Goal: Navigation & Orientation: Find specific page/section

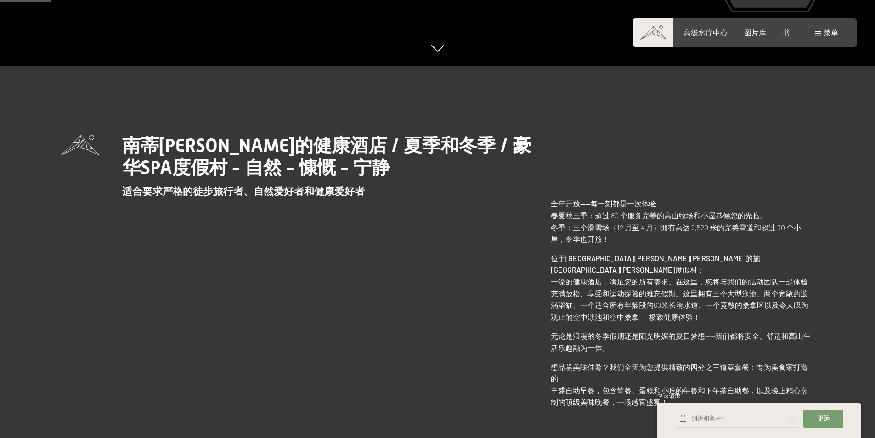
scroll to position [413, 0]
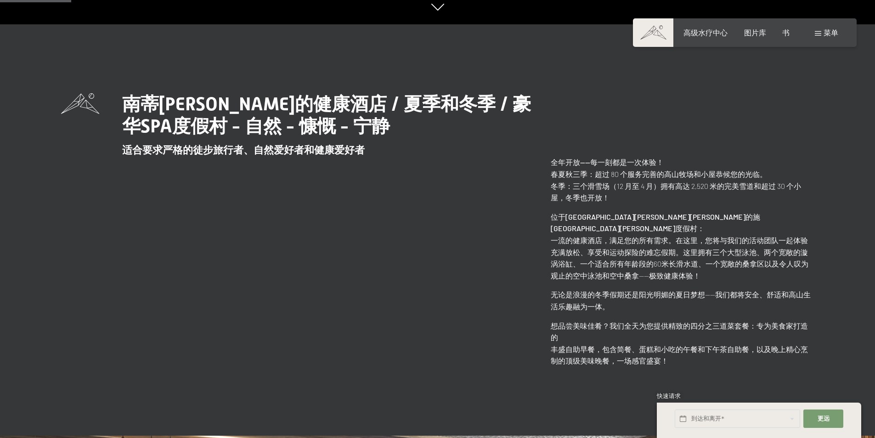
drag, startPoint x: 331, startPoint y: 208, endPoint x: 540, endPoint y: 200, distance: 209.5
click at [540, 200] on div "[PERSON_NAME]的健康酒店 / 夏季和冬季 / 豪华SPA度假村 - 自然 - 慷慨 - 宁静 适合要求严格的徒步旅行者、自然爱好者和健康爱好者 全…" at bounding box center [437, 229] width 753 height 273
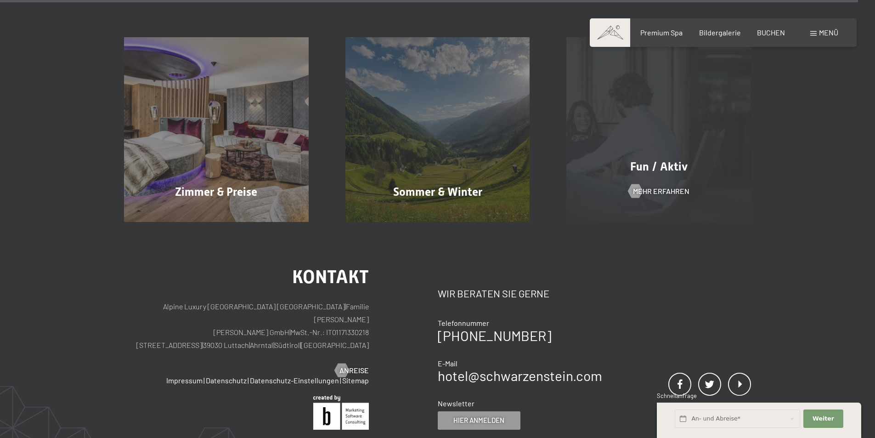
scroll to position [4585, 0]
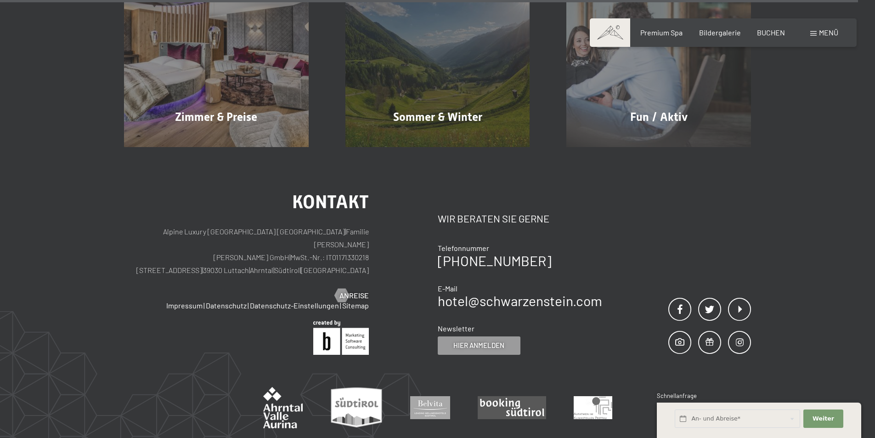
click at [694, 147] on div "Kontakt Alpine Luxury SPA Resort SCHWARZENSTEIN | Familie [PERSON_NAME] [PERSON…" at bounding box center [437, 322] width 875 height 350
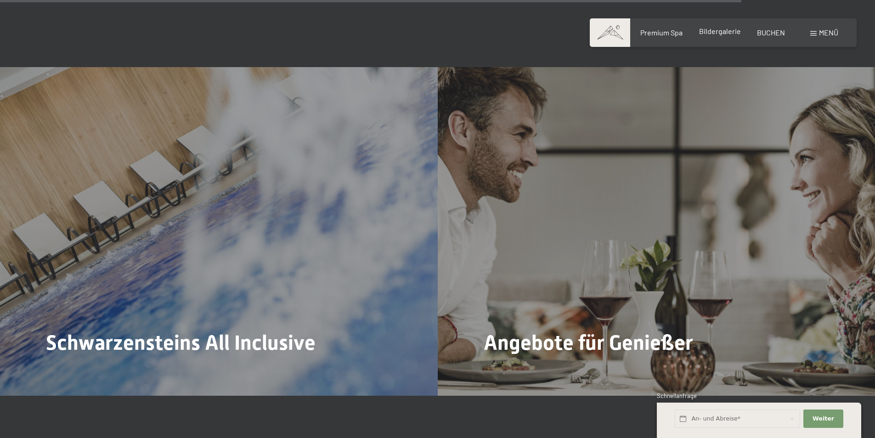
scroll to position [3988, 0]
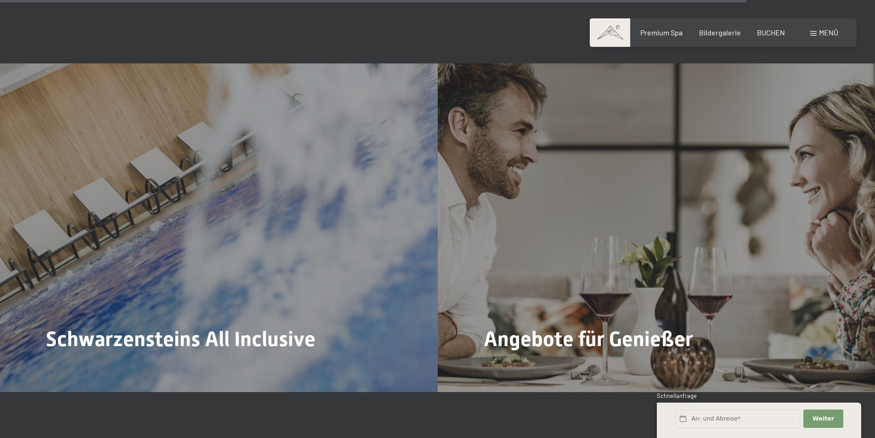
click at [813, 35] on span at bounding box center [813, 33] width 6 height 5
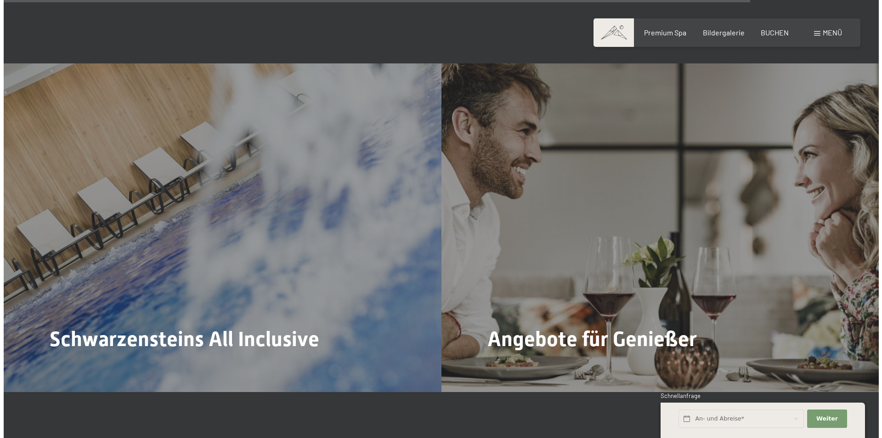
scroll to position [4006, 0]
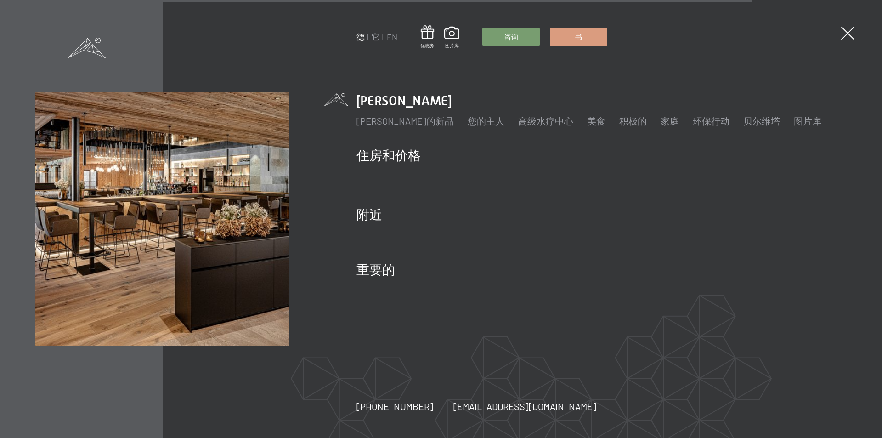
click at [690, 65] on div "德 它 EN 优惠券 图片库 咨询 书 德 它 EN 施瓦岑斯坦 施瓦岑斯坦的新品 您的主人 高级水疗中心 美食 积极的 每周节目 图片 家庭 环保行动 贝尔…" at bounding box center [441, 219] width 882 height 438
click at [377, 37] on font "它" at bounding box center [375, 37] width 8 height 10
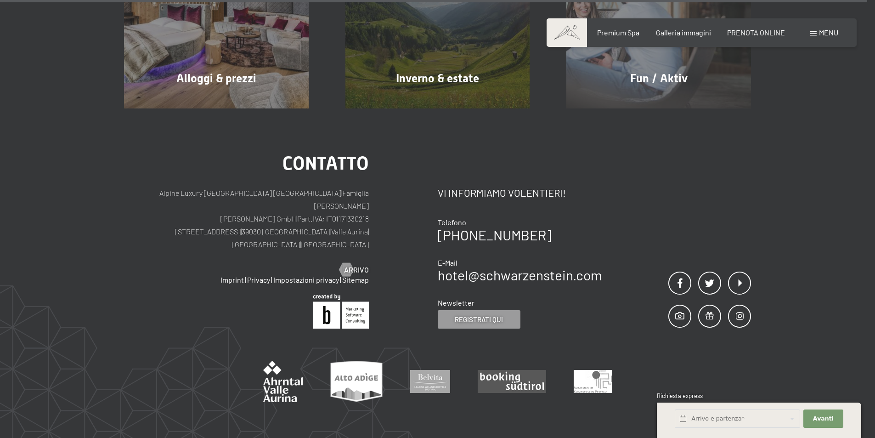
scroll to position [4669, 0]
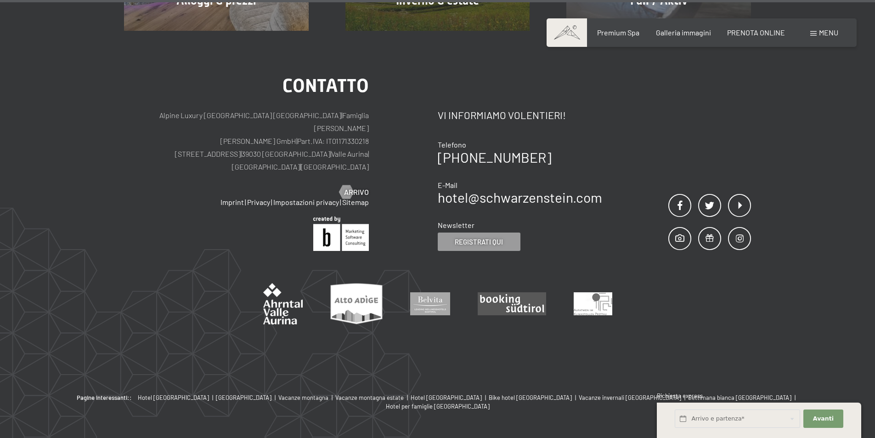
click at [109, 176] on div "Contatto Alpine Luxury SPA Resort SCHWARZENSTEIN | Famiglia Zimmerhofer Otmar Z…" at bounding box center [437, 212] width 875 height 363
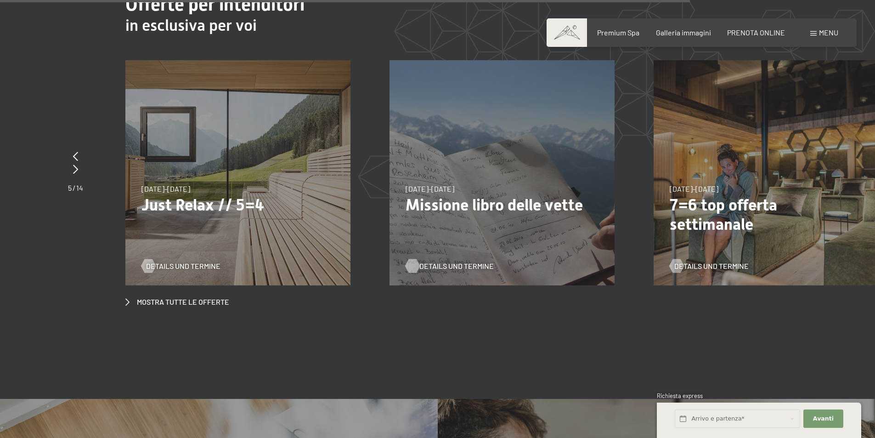
scroll to position [3613, 0]
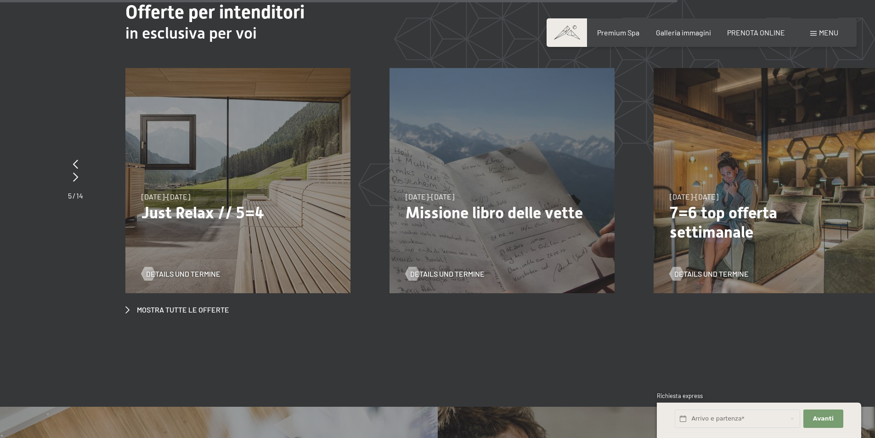
click at [397, 304] on section "Offerte per intenditori in esclusiva per voi slide 8 to 10 of 14 26/12/2025-2/1…" at bounding box center [437, 157] width 875 height 405
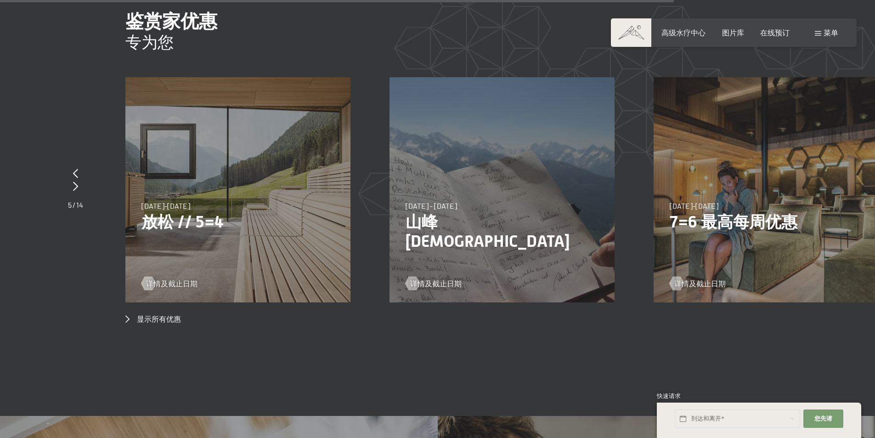
click at [446, 312] on section "鉴赏家优惠 专为您 第 8 至 10 张 幻灯片 （共 14 张） 2025年12月26日至2026年1月2日 2025年12月26日至2026年1月2日 施…" at bounding box center [437, 167] width 875 height 405
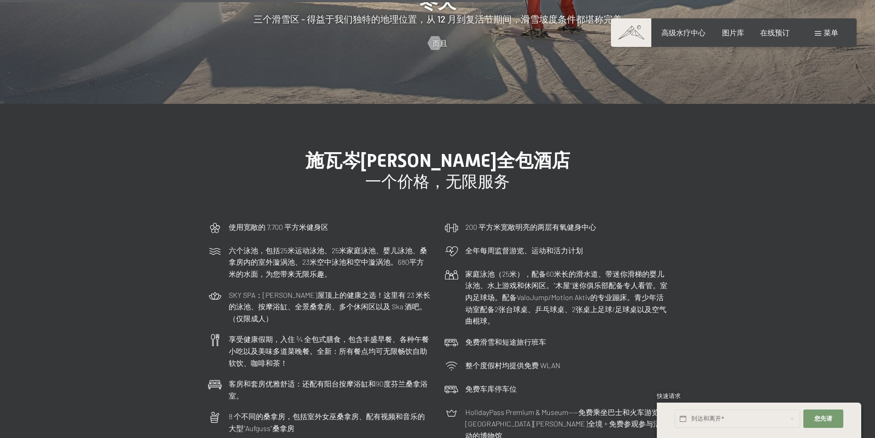
scroll to position [2616, 0]
click at [268, 173] on h3 "一个价格，无限服务" at bounding box center [437, 182] width 459 height 19
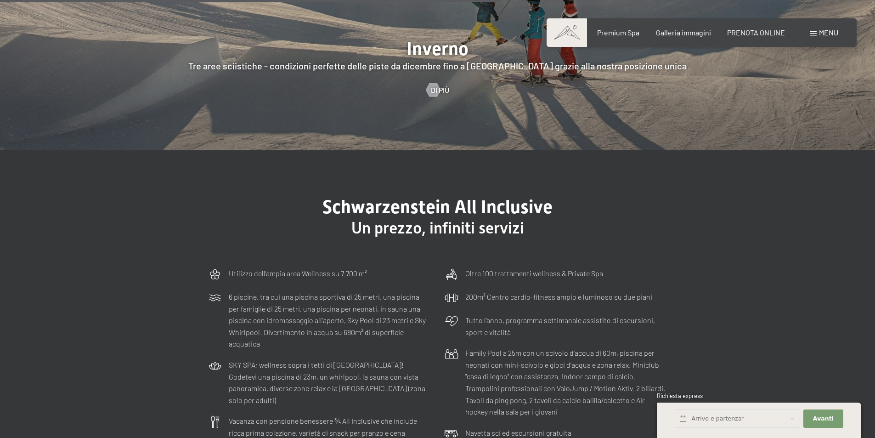
scroll to position [2673, 0]
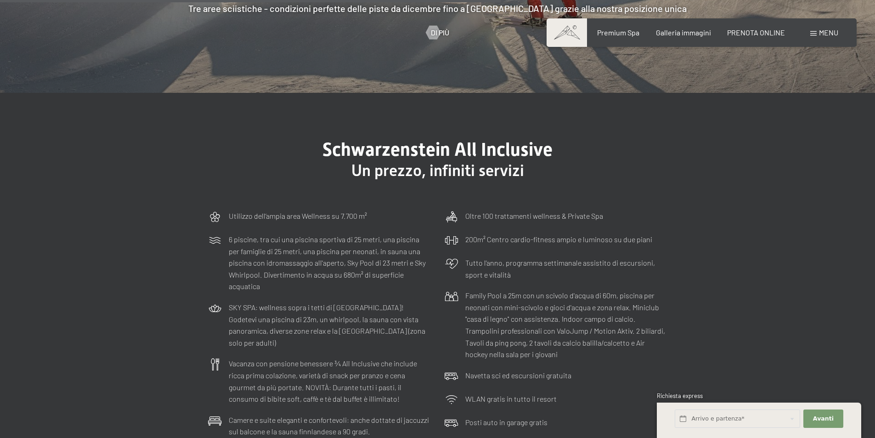
click at [524, 144] on span "Schwarzenstein All Inclusive" at bounding box center [437, 150] width 230 height 22
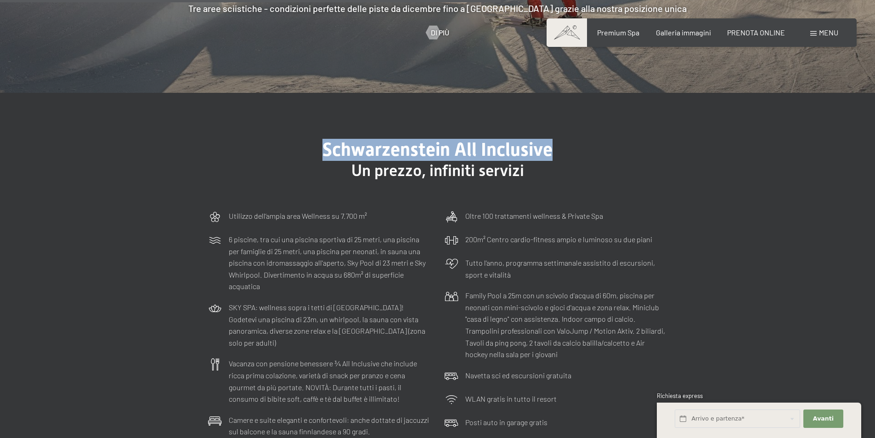
drag, startPoint x: 319, startPoint y: 133, endPoint x: 557, endPoint y: 120, distance: 238.6
click at [557, 120] on section "Schwarzenstein All Inclusive Un prezzo, infiniti servizi Utilizzo dell‘ampia ar…" at bounding box center [437, 306] width 875 height 427
copy span "Schwarzenstein All Inclusive"
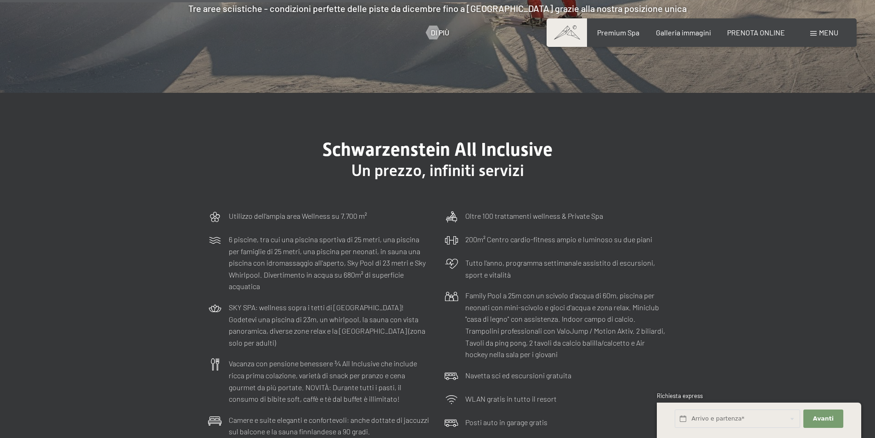
click at [451, 161] on span "Un prezzo, infiniti servizi" at bounding box center [437, 170] width 173 height 18
drag, startPoint x: 323, startPoint y: 134, endPoint x: 451, endPoint y: 126, distance: 128.4
click at [451, 126] on section "Schwarzenstein All Inclusive Un prezzo, infiniti servizi Utilizzo dell‘ampia ar…" at bounding box center [437, 306] width 875 height 427
copy span "Schwarzenstein"
click at [366, 162] on span "Un prezzo, infiniti servizi" at bounding box center [437, 170] width 173 height 18
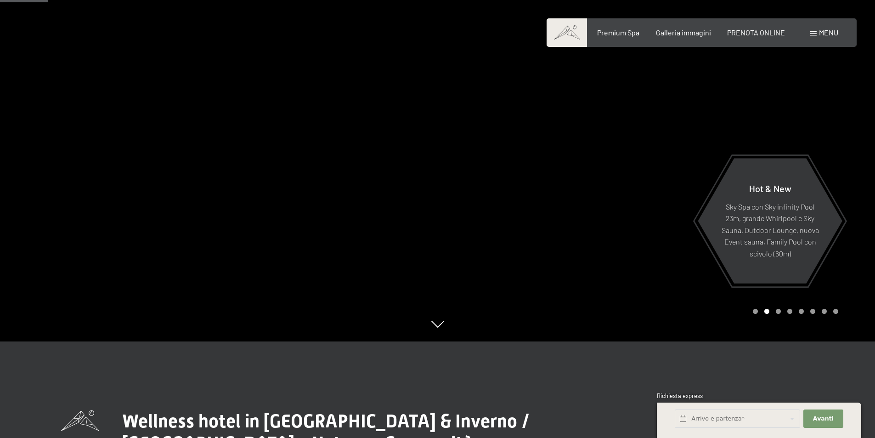
scroll to position [275, 0]
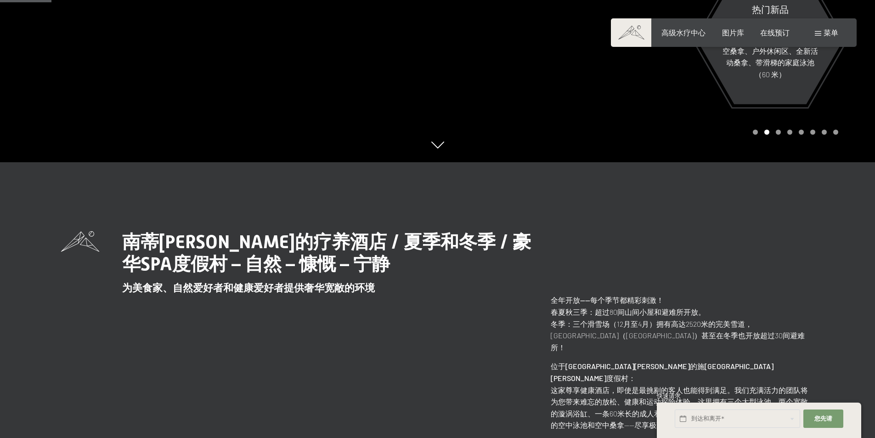
click at [628, 262] on div "南蒂罗尔的疗养酒店 / 夏季和冬季 / 豪华SPA度假村 – 自然 – 慷慨 – 宁静 为美食家、自然爱好者和健康爱好者提供奢华宽敞的环境 全年开放——每个季…" at bounding box center [437, 367] width 753 height 273
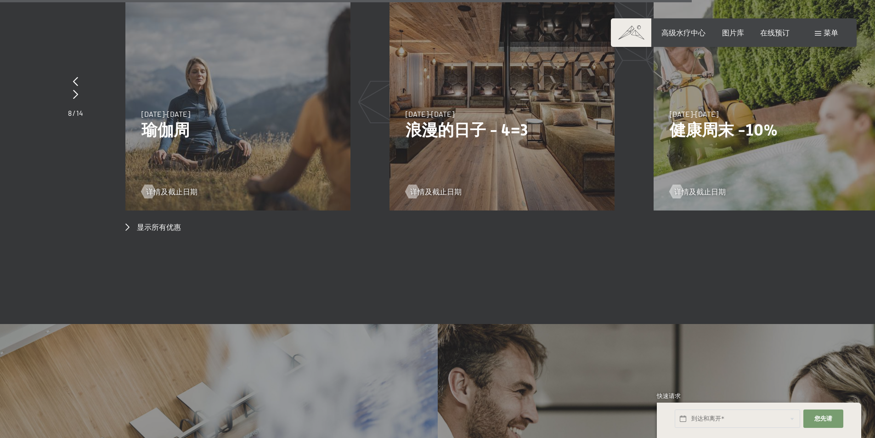
scroll to position [3902, 0]
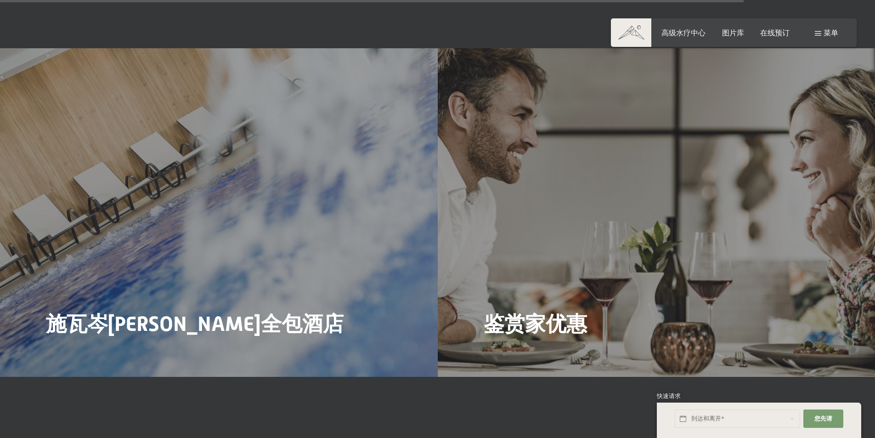
click at [819, 37] on div "菜单" at bounding box center [825, 33] width 23 height 10
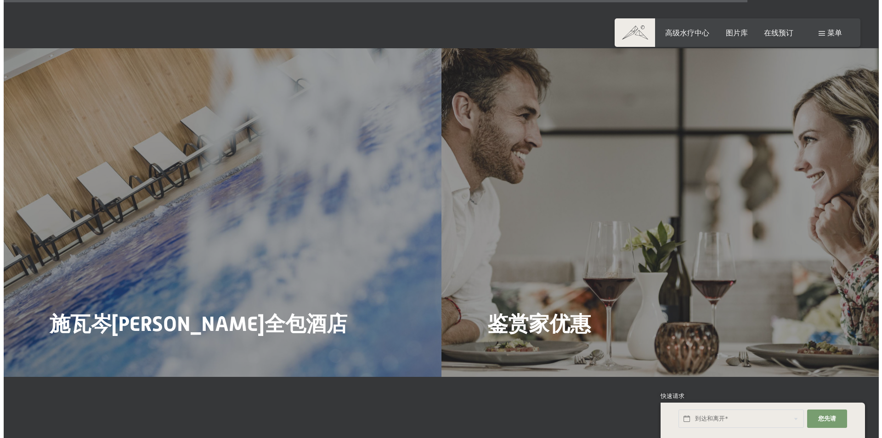
scroll to position [3919, 0]
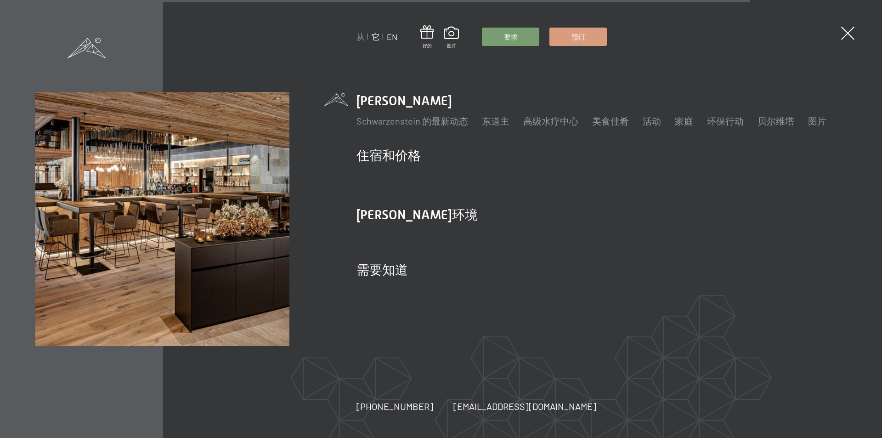
click at [395, 36] on font "EN" at bounding box center [392, 37] width 11 height 10
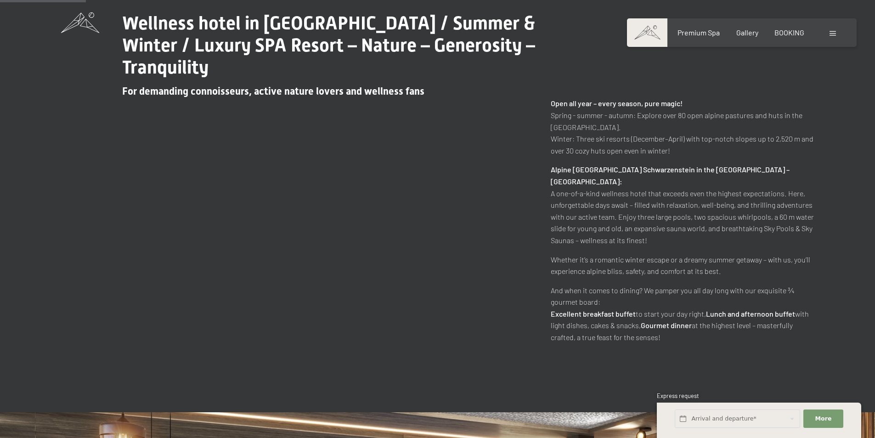
scroll to position [505, 0]
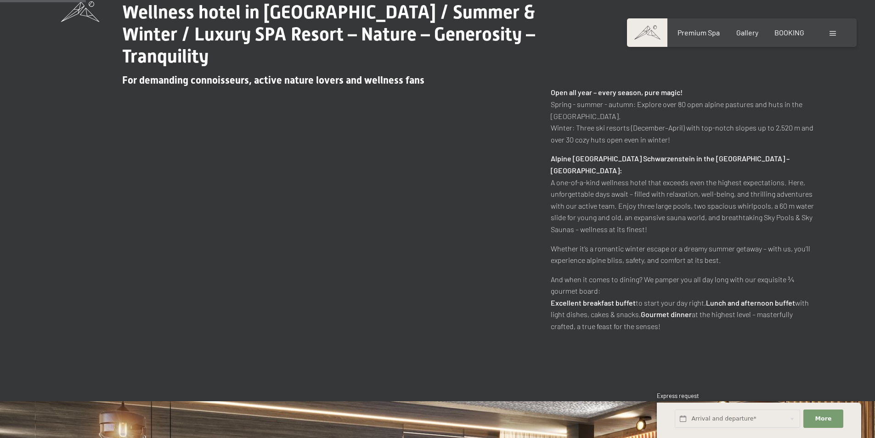
click at [379, 225] on div "Wellness hotel in South Tyrol / Summer & Winter / Luxury SPA Resort – Nature – …" at bounding box center [437, 166] width 753 height 331
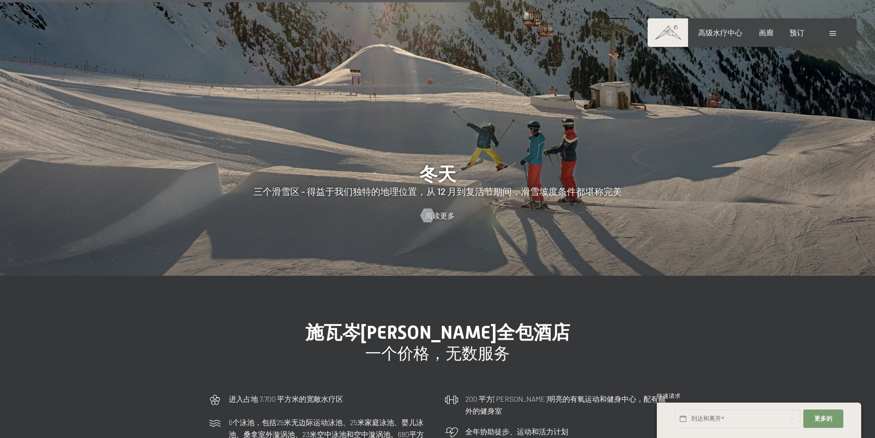
scroll to position [2571, 0]
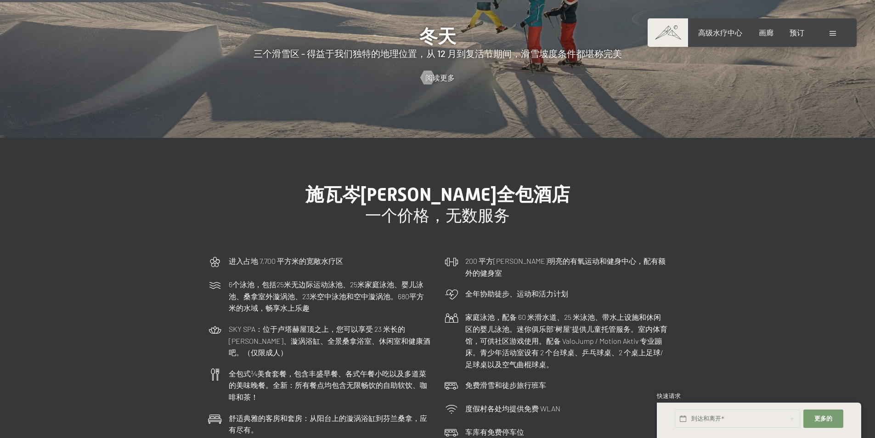
click at [431, 222] on div "施瓦岑斯坦全包酒店 一个价格，无数服务 进入占地 7,700 平方米的宽敞水疗区 6个泳池，包括25米无边际运动泳池、25米家庭泳池、婴儿泳池、桑拿室外漩涡池…" at bounding box center [438, 340] width 528 height 312
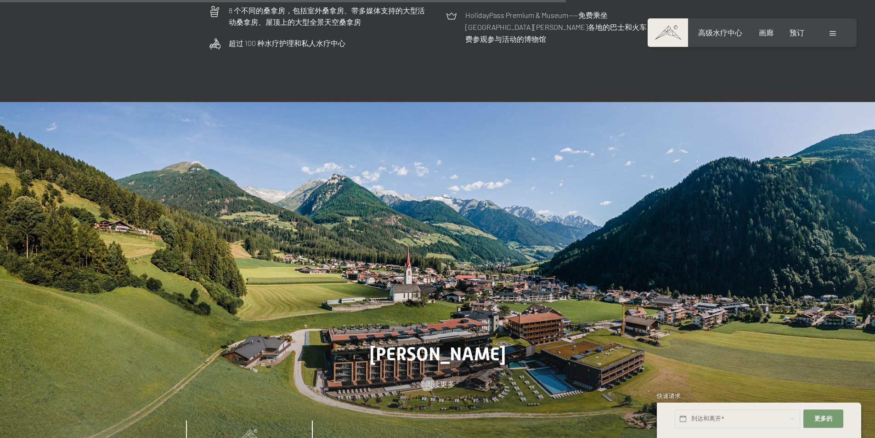
scroll to position [3168, 0]
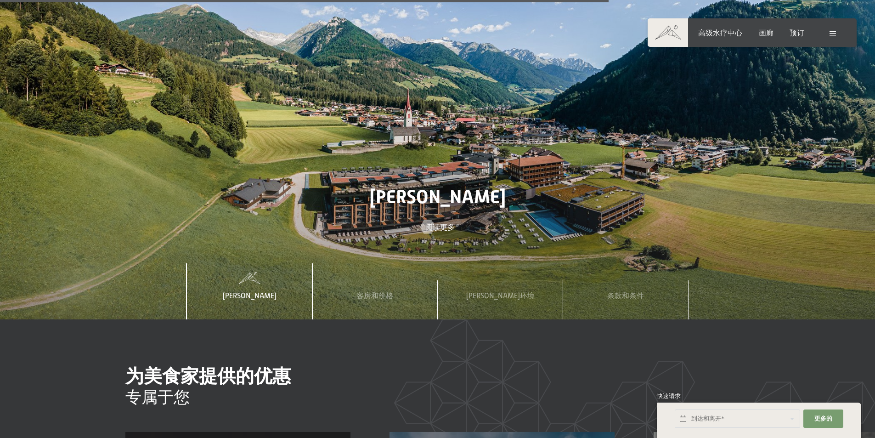
click at [416, 208] on div "施瓦岑斯坦 阅读更多" at bounding box center [437, 209] width 875 height 46
click at [434, 222] on font "阅读更多" at bounding box center [448, 226] width 29 height 9
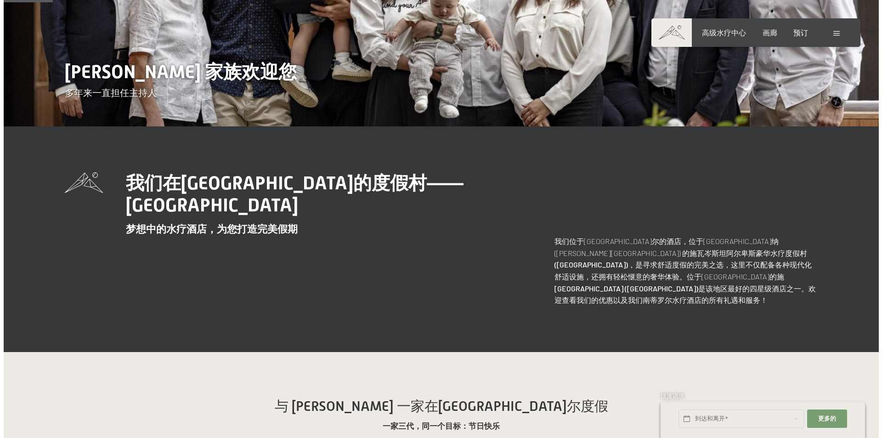
scroll to position [184, 0]
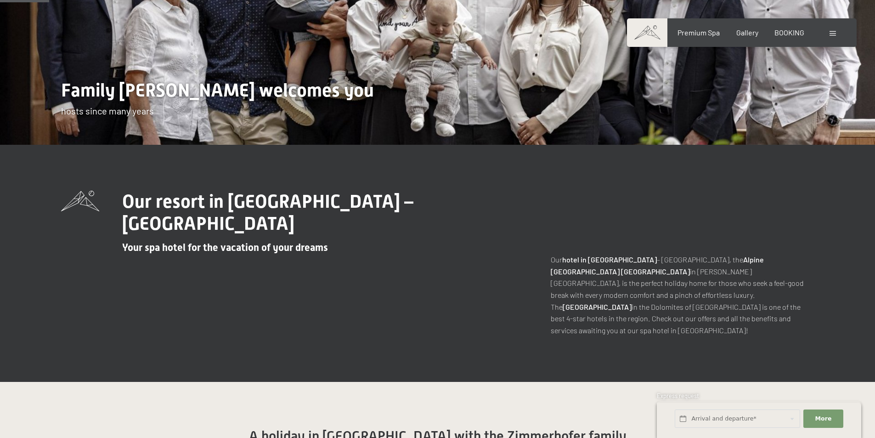
click at [425, 236] on div "Our resort in South Tyrol – Hotel Schwarzenstein Your spa hotel for the vacatio…" at bounding box center [437, 264] width 753 height 146
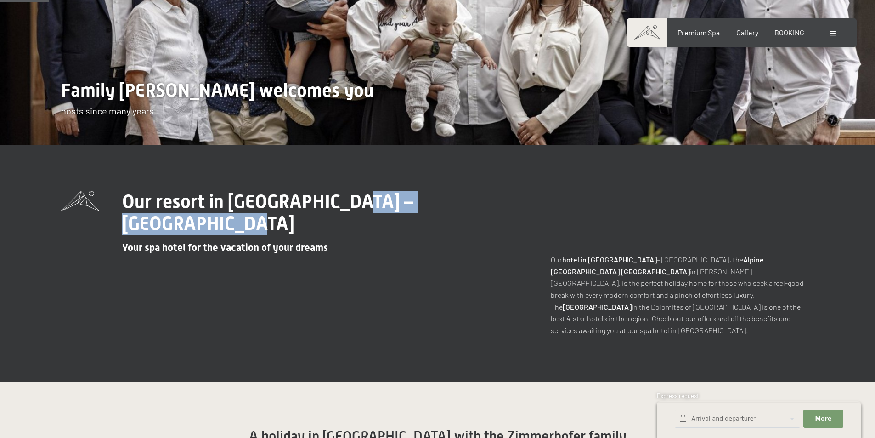
drag, startPoint x: 366, startPoint y: 204, endPoint x: 529, endPoint y: 199, distance: 163.5
click at [529, 199] on div "Our resort in South Tyrol – Hotel Schwarzenstein Your spa hotel for the vacatio…" at bounding box center [302, 222] width 482 height 63
copy span "Hotel Schwarzenstein"
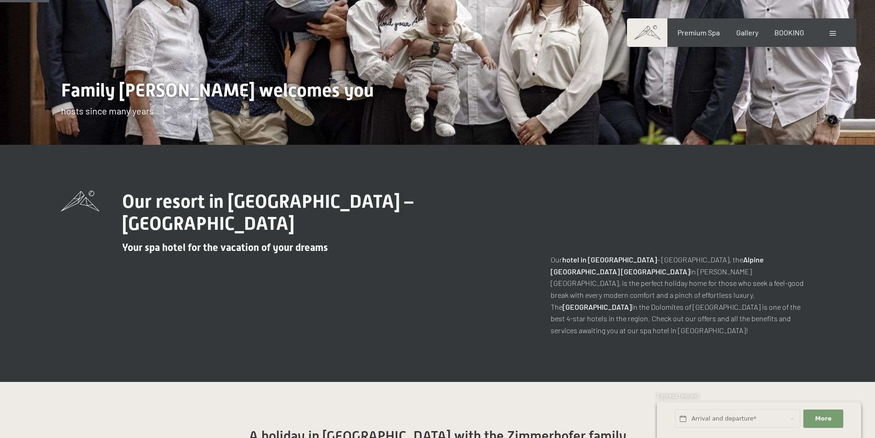
click at [826, 31] on div "Booking Enquiries Premium Spa Gallery BOOKING DE IT EN Vouchers Gallery Enquiri…" at bounding box center [741, 33] width 193 height 10
click at [834, 31] on div at bounding box center [833, 33] width 9 height 10
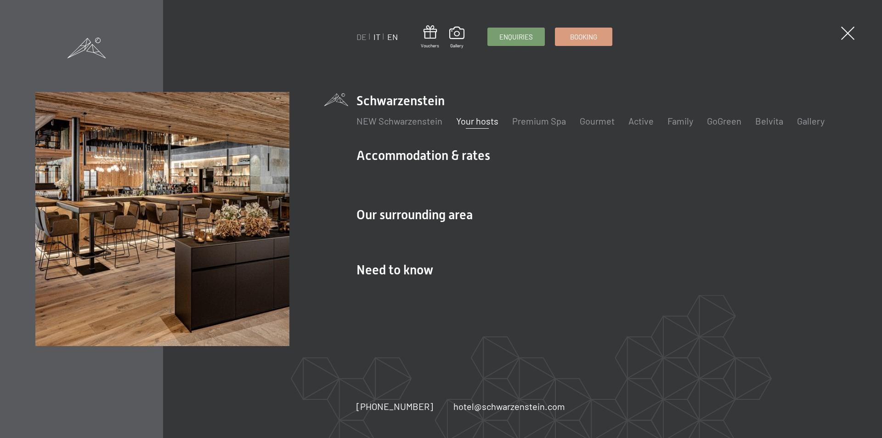
click at [375, 33] on link "IT" at bounding box center [376, 37] width 7 height 10
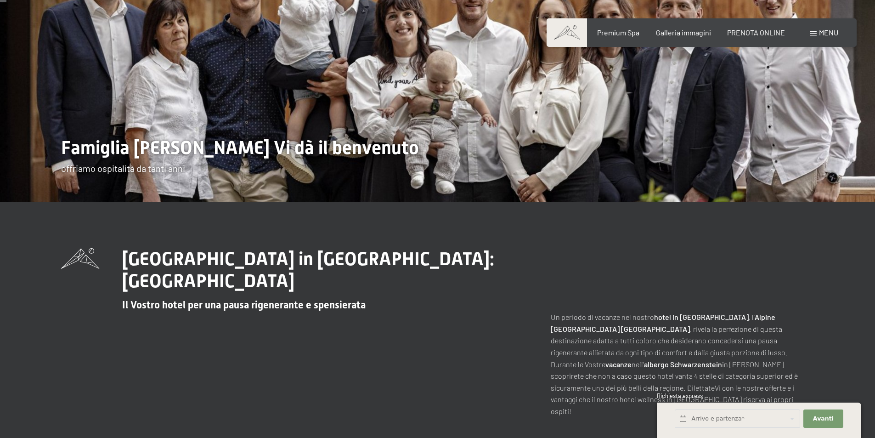
scroll to position [138, 0]
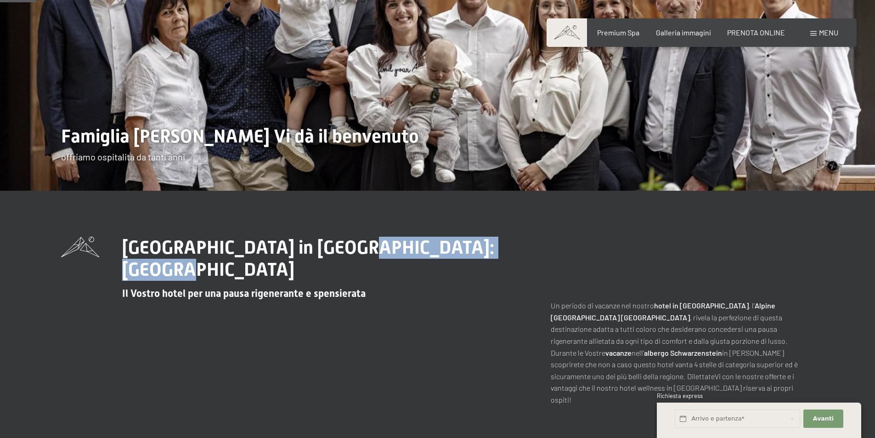
drag, startPoint x: 323, startPoint y: 247, endPoint x: 547, endPoint y: 236, distance: 223.9
click at [547, 236] on div "Il Vostro hotel in Aurina: Hotel Schwarzenstein Il Vostro hotel per una pausa r…" at bounding box center [437, 320] width 753 height 169
copy span "Hotel Schwarzenstein"
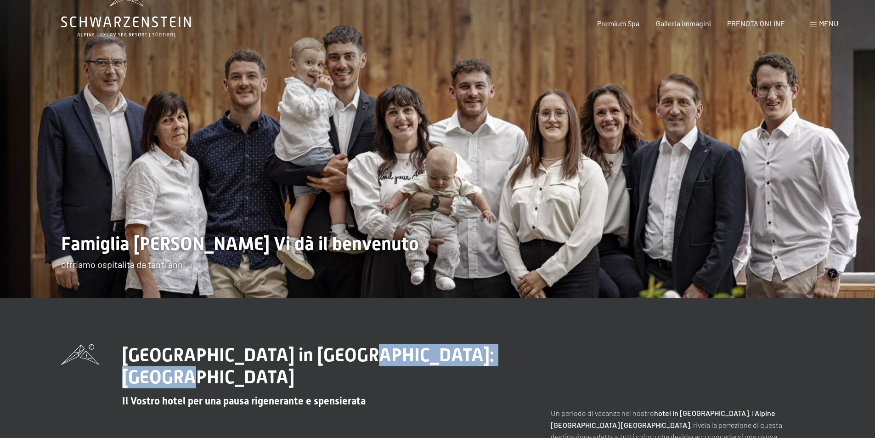
scroll to position [0, 0]
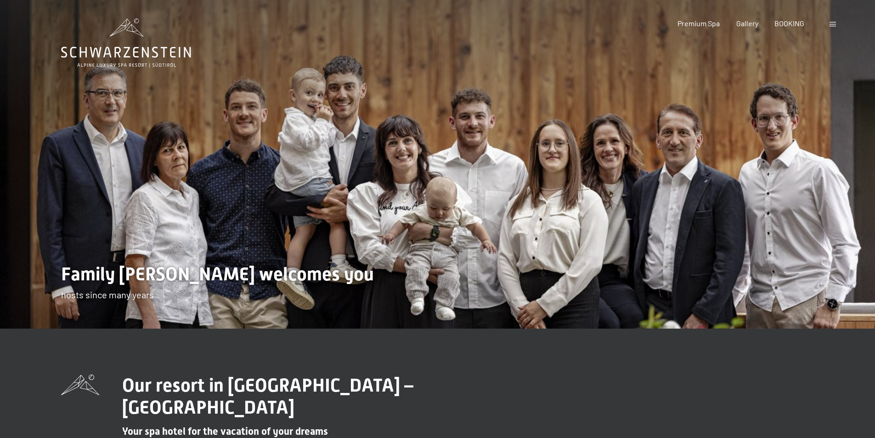
click at [357, 219] on img at bounding box center [437, 164] width 875 height 328
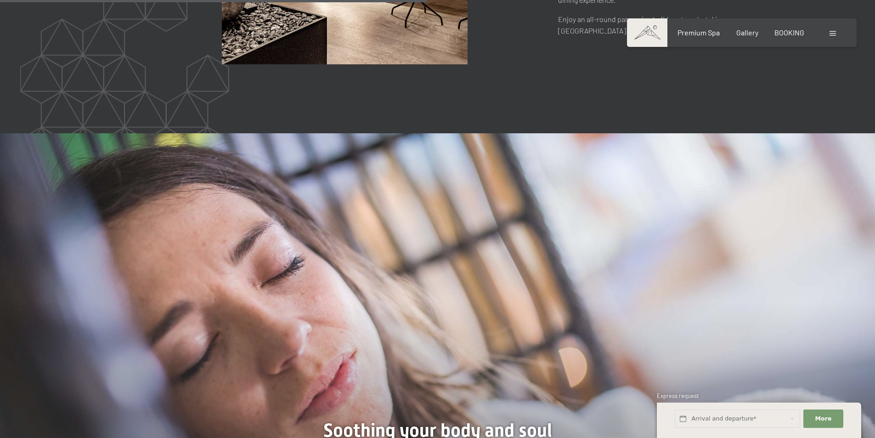
scroll to position [1745, 0]
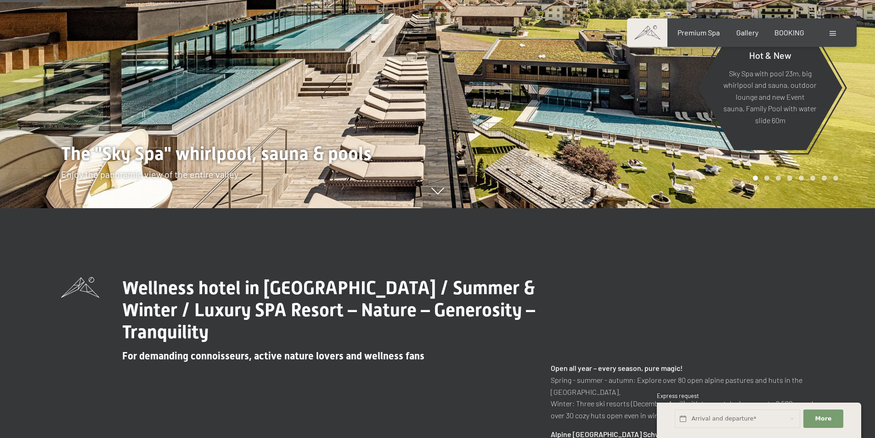
scroll to position [413, 0]
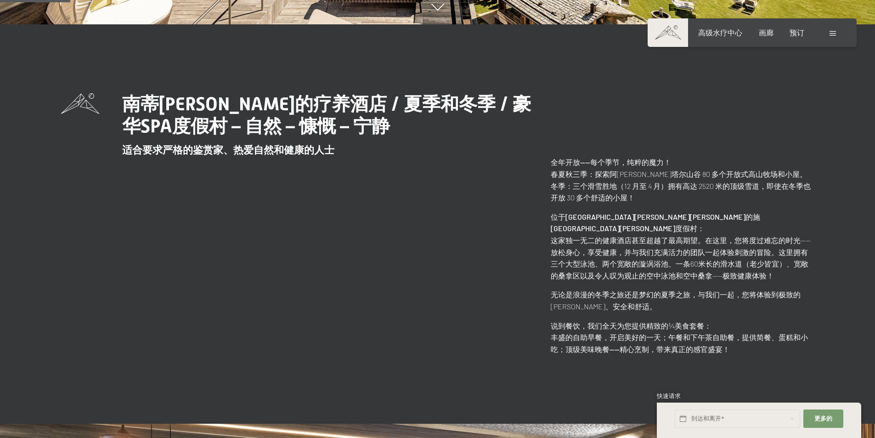
click at [314, 247] on div "南蒂[PERSON_NAME]的疗养酒店 / 夏季和冬季 / 豪华SPA度假村 – 自然 – 慷慨 – 宁静 适合要求严格的鉴赏家、热爱自然和健康的人士 全年…" at bounding box center [437, 223] width 753 height 261
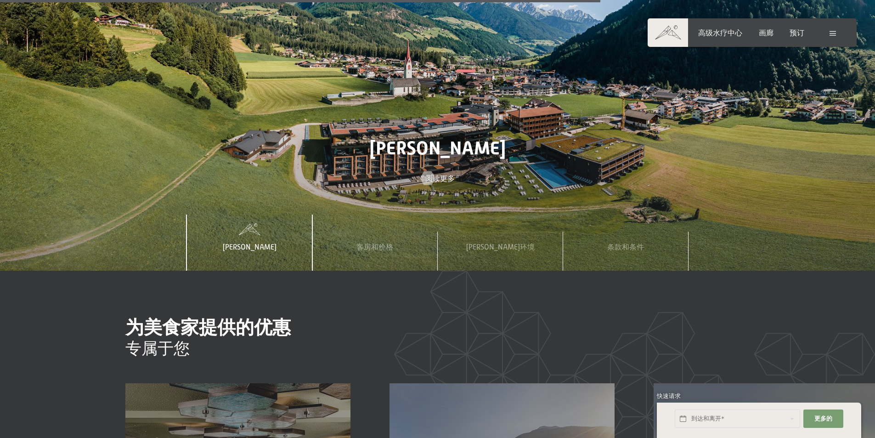
scroll to position [3443, 0]
